Goal: Check status: Check status

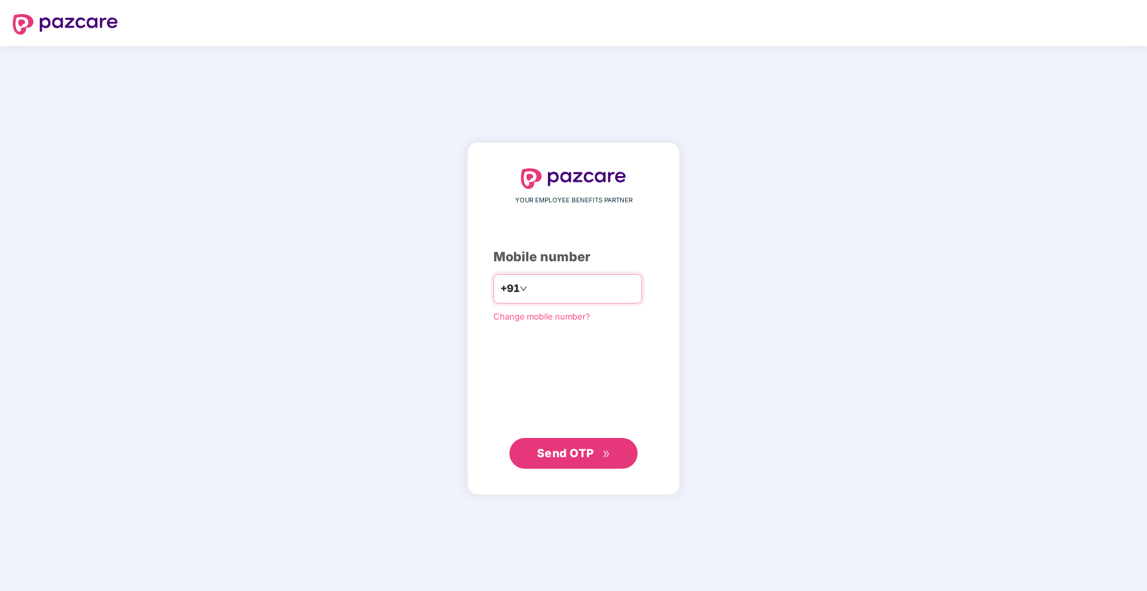
click at [561, 295] on input "number" at bounding box center [582, 289] width 105 height 20
type input "**********"
click at [574, 452] on span "Send OTP" at bounding box center [565, 452] width 57 height 13
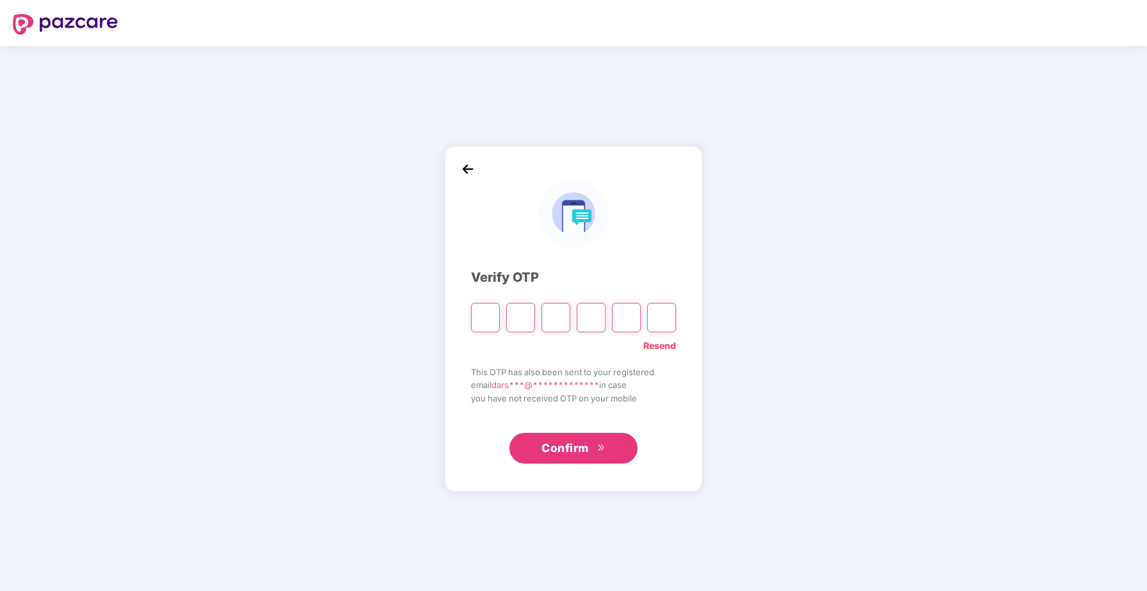
type input "*"
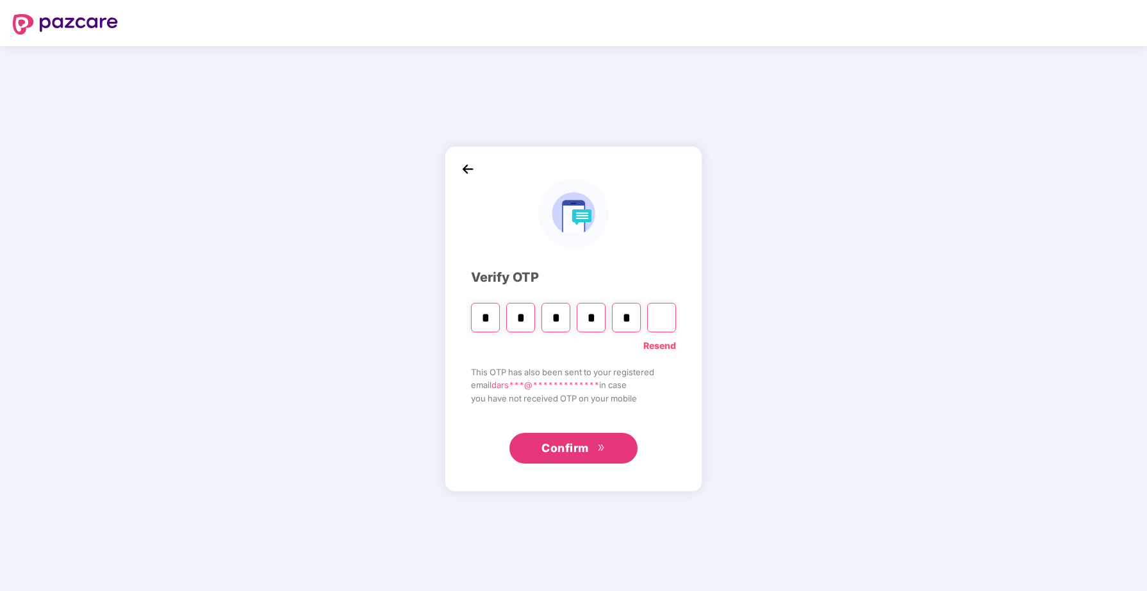
type input "*"
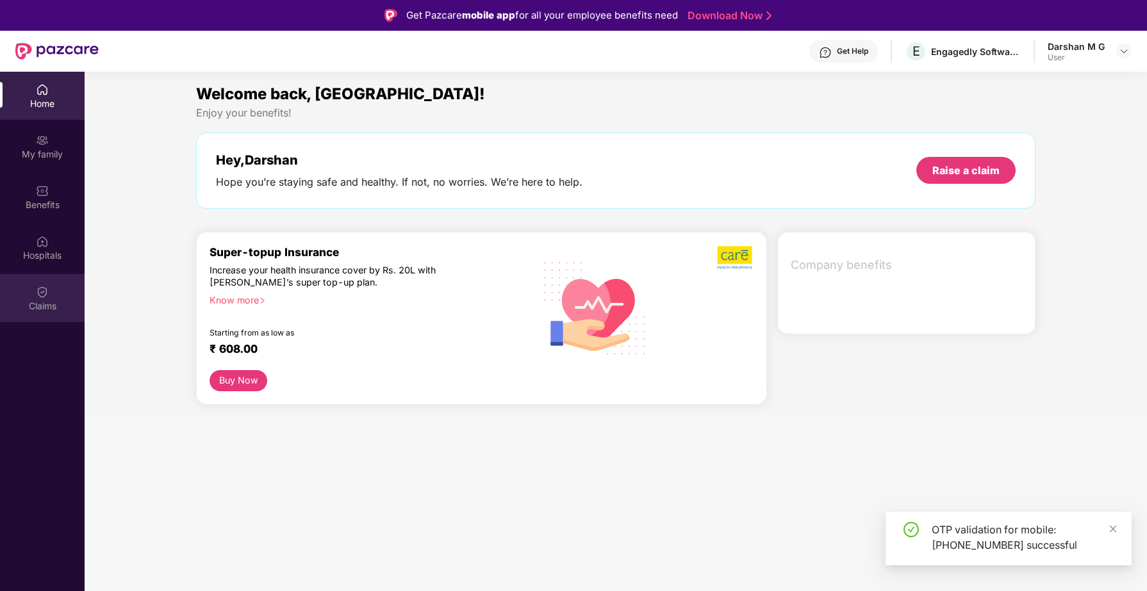
click at [40, 302] on div "Claims" at bounding box center [42, 306] width 85 height 13
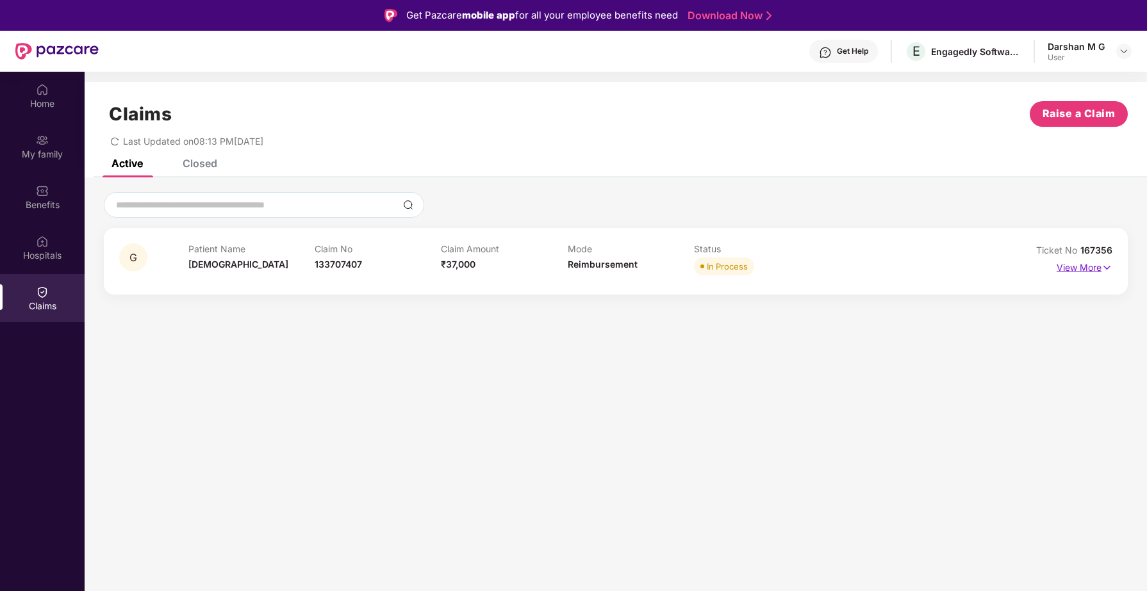
click at [1088, 268] on p "View More" at bounding box center [1084, 266] width 56 height 17
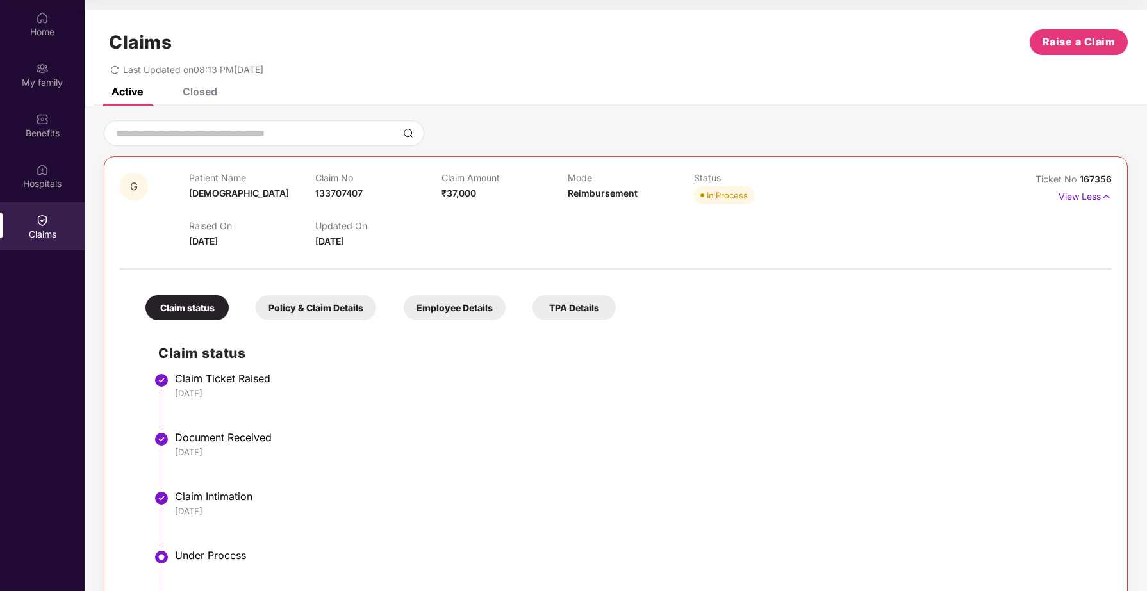
scroll to position [128, 0]
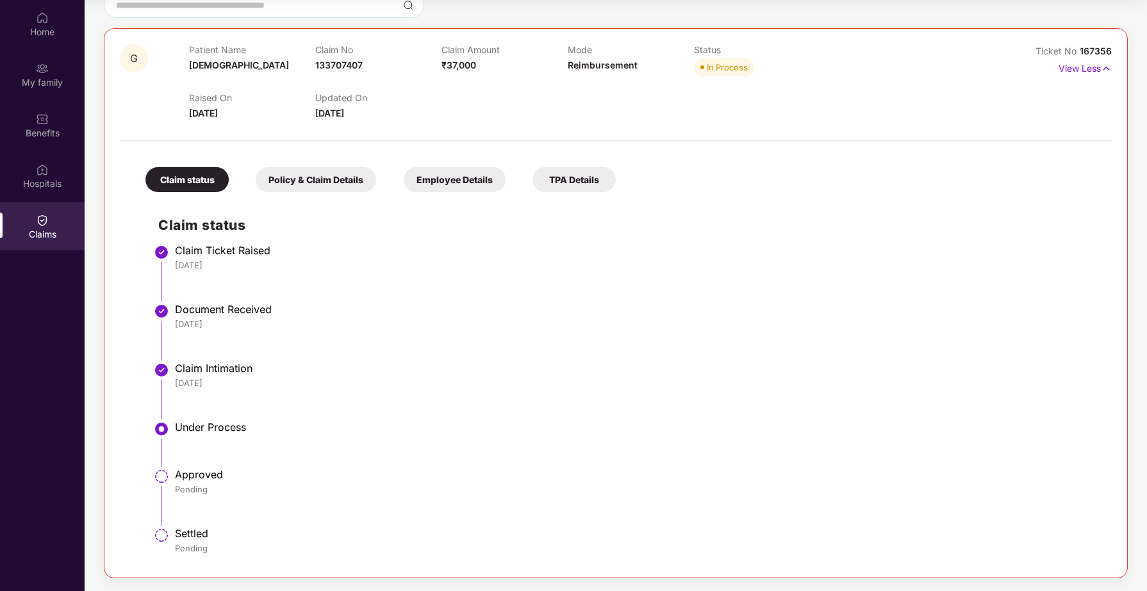
click at [572, 187] on div "TPA Details" at bounding box center [573, 179] width 83 height 25
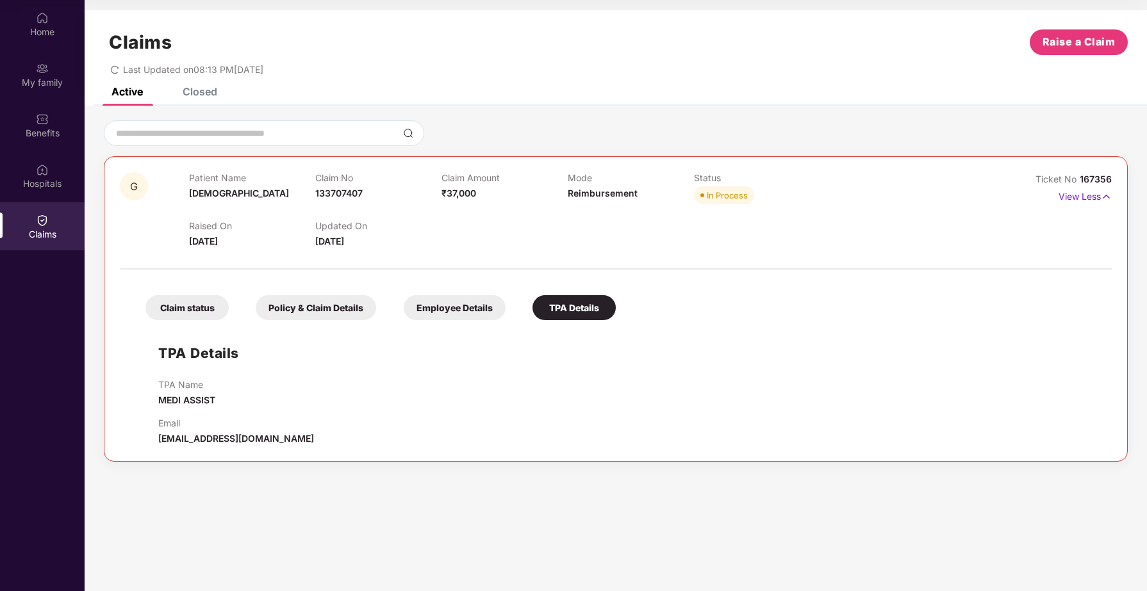
scroll to position [0, 0]
click at [463, 318] on div "Employee Details" at bounding box center [455, 307] width 102 height 25
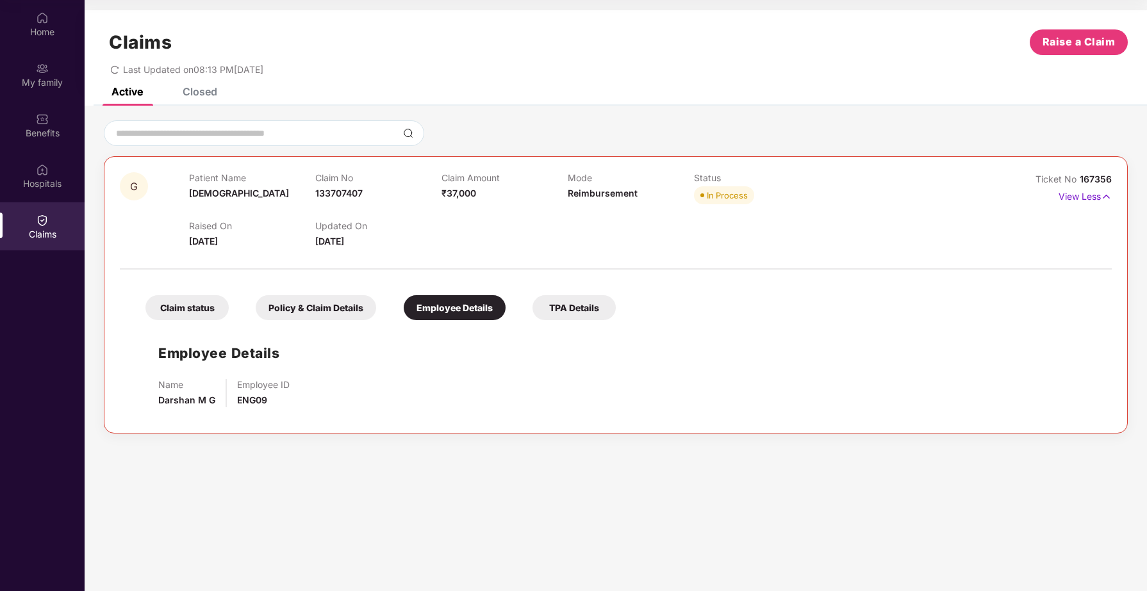
click at [328, 306] on div "Policy & Claim Details" at bounding box center [316, 307] width 120 height 25
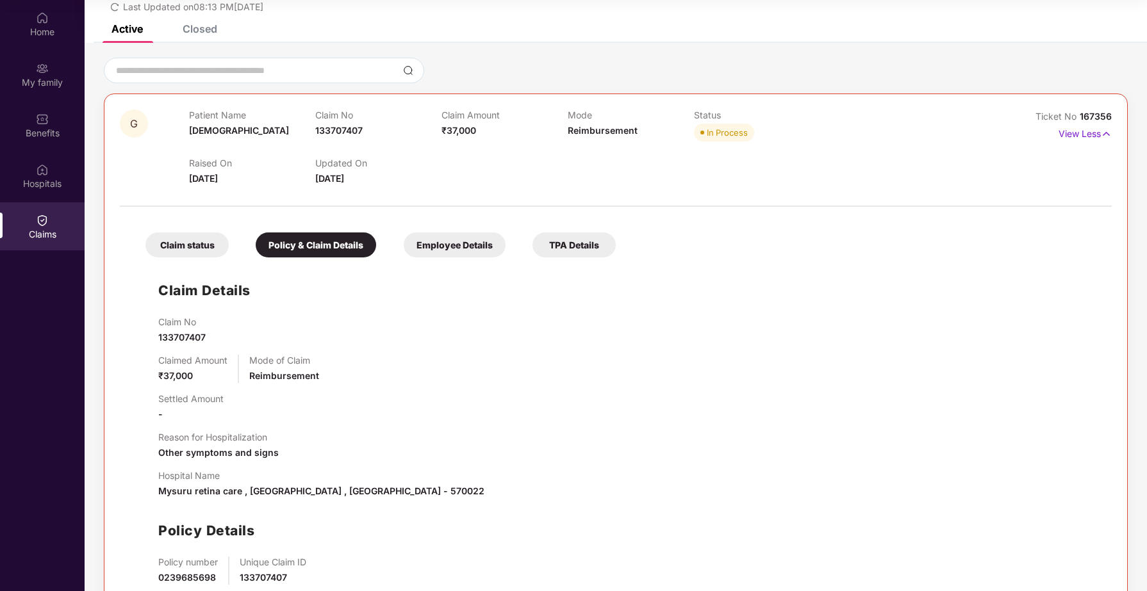
scroll to position [134, 0]
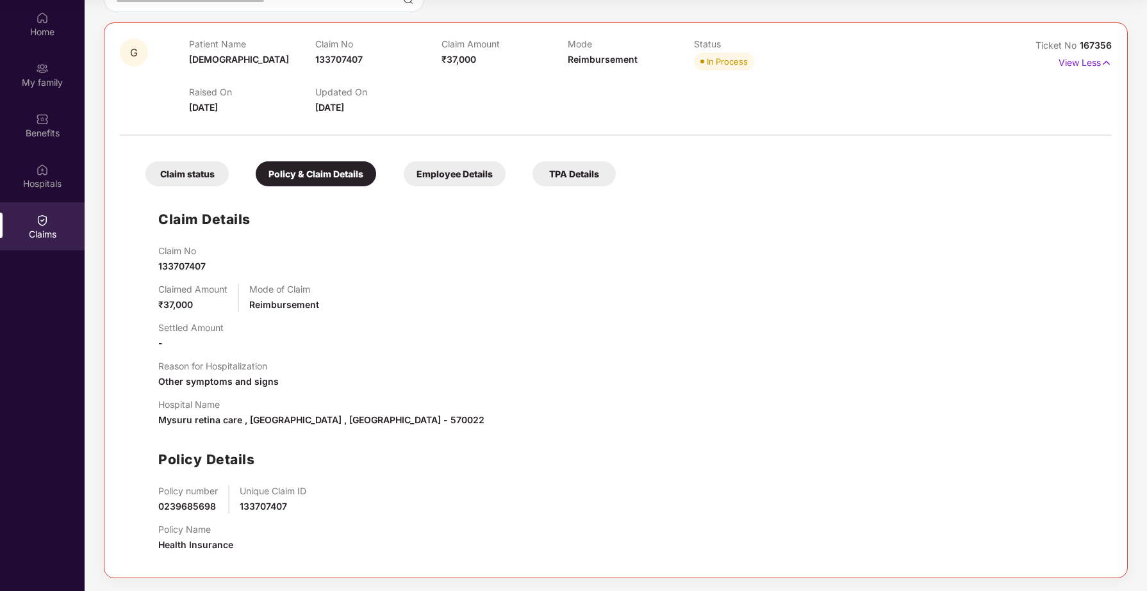
click at [197, 177] on div "Claim status" at bounding box center [186, 173] width 83 height 25
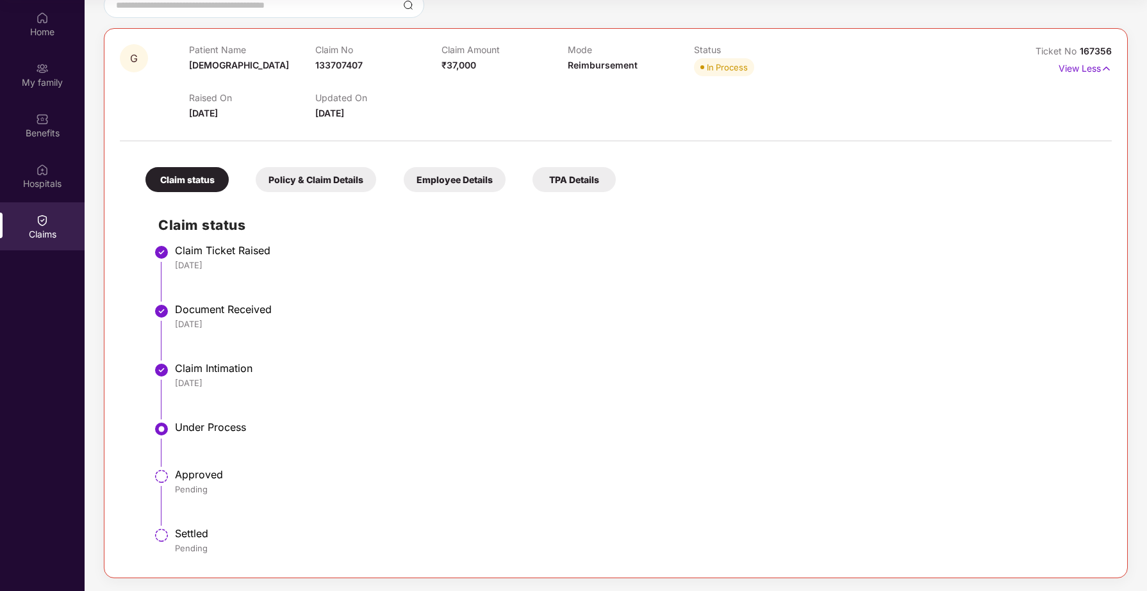
scroll to position [128, 0]
click at [589, 180] on div "TPA Details" at bounding box center [573, 179] width 83 height 25
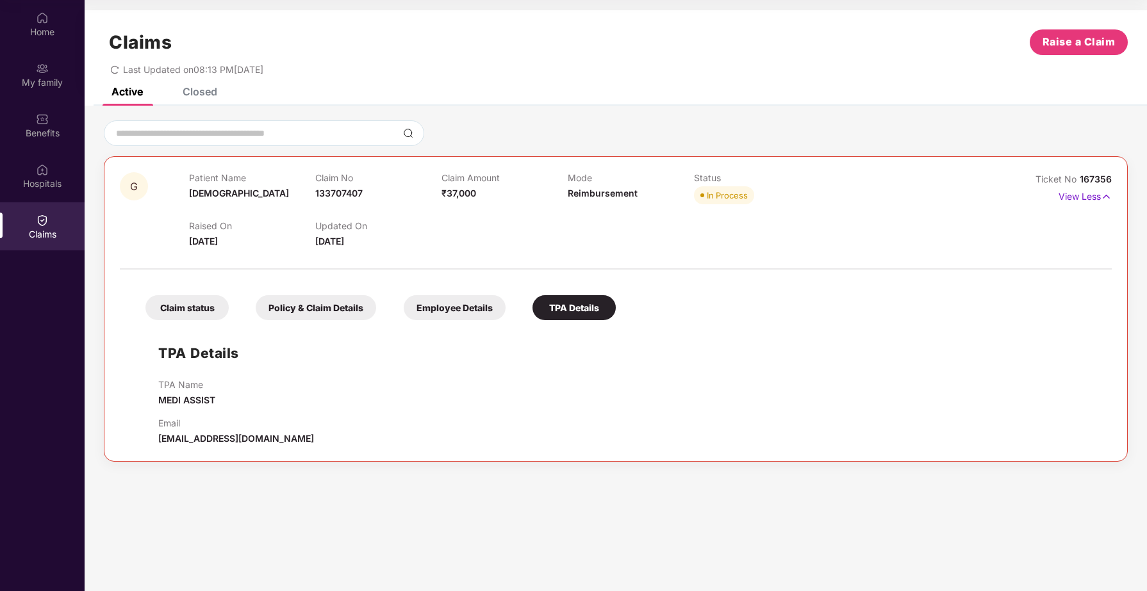
click at [448, 313] on div "Employee Details" at bounding box center [455, 307] width 102 height 25
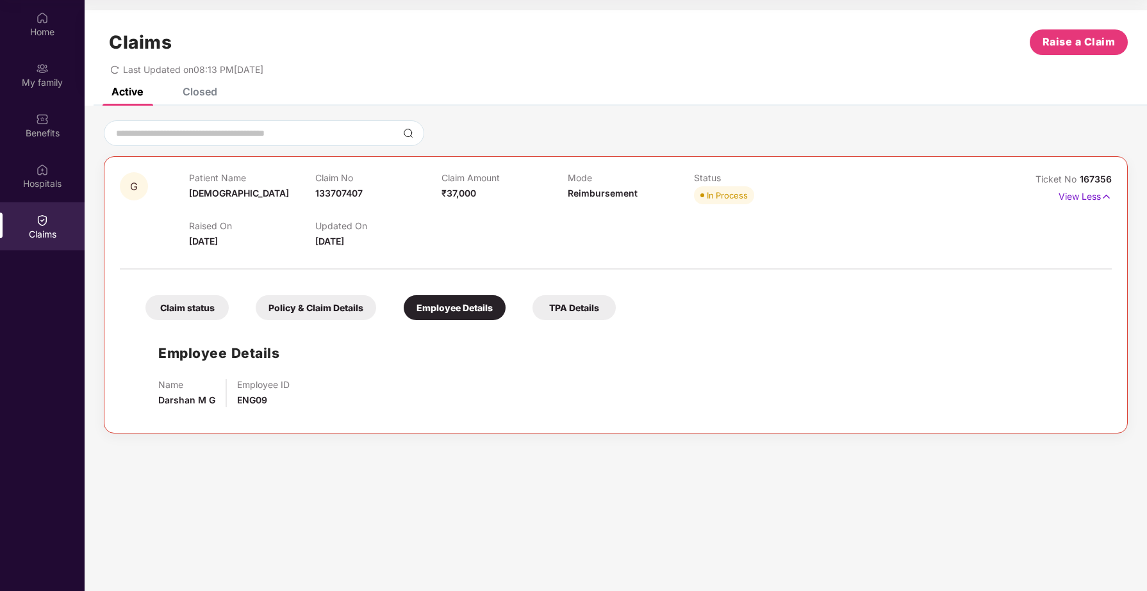
click at [343, 309] on div "Policy & Claim Details" at bounding box center [316, 307] width 120 height 25
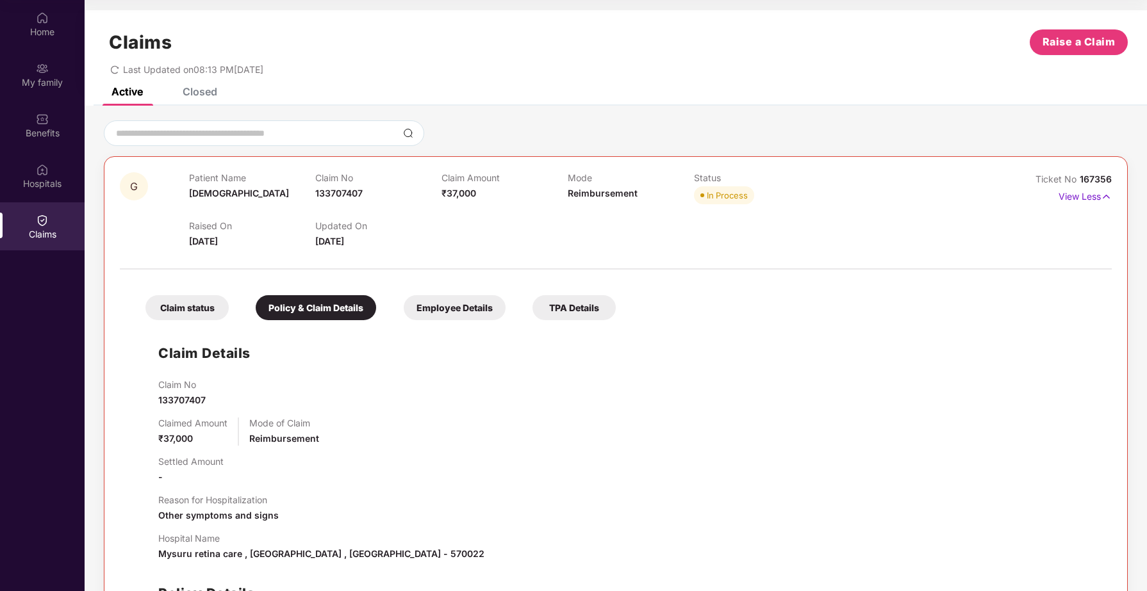
click at [205, 307] on div "Claim status" at bounding box center [186, 307] width 83 height 25
